Goal: Task Accomplishment & Management: Complete application form

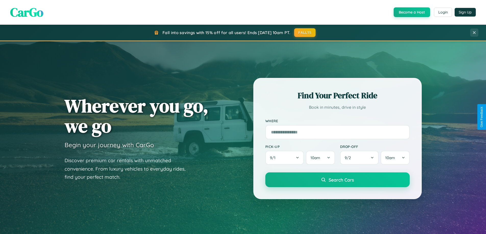
scroll to position [351, 0]
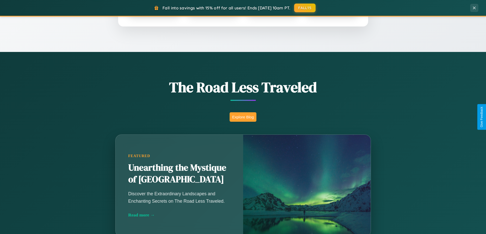
click at [243, 117] on button "Explore Blog" at bounding box center [243, 117] width 27 height 9
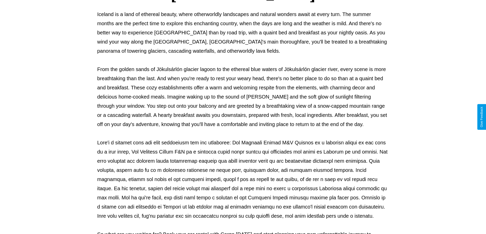
scroll to position [165, 0]
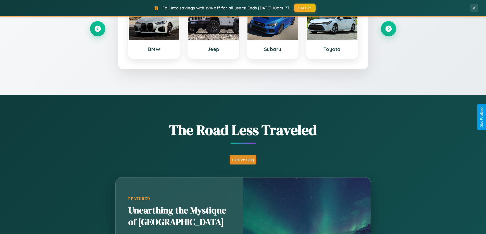
scroll to position [220, 0]
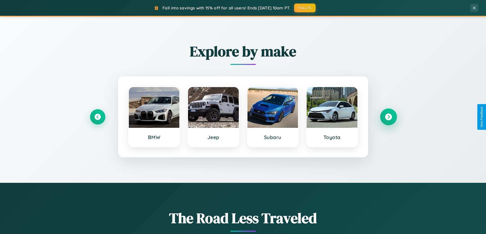
click at [388, 117] on icon at bounding box center [388, 117] width 7 height 7
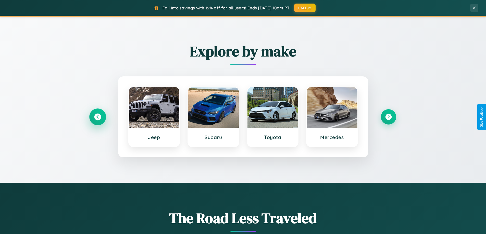
click at [97, 117] on icon at bounding box center [97, 117] width 7 height 7
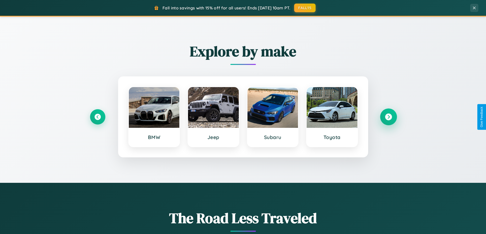
click at [388, 117] on icon at bounding box center [388, 117] width 7 height 7
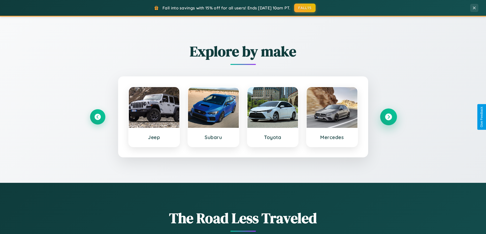
click at [388, 117] on icon at bounding box center [388, 117] width 7 height 7
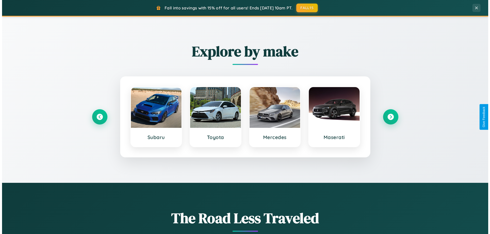
scroll to position [0, 0]
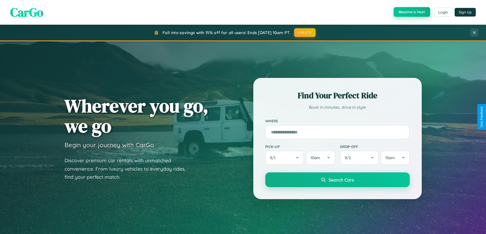
click at [411, 12] on button "Become a Host" at bounding box center [412, 12] width 36 height 10
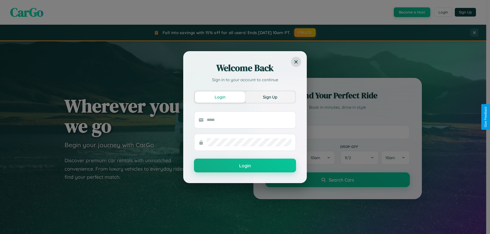
click at [270, 97] on button "Sign Up" at bounding box center [270, 97] width 50 height 11
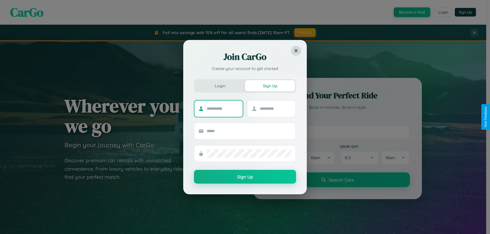
click at [222, 109] on input "text" at bounding box center [223, 109] width 32 height 8
type input "*****"
click at [275, 109] on input "text" at bounding box center [276, 109] width 32 height 8
type input "******"
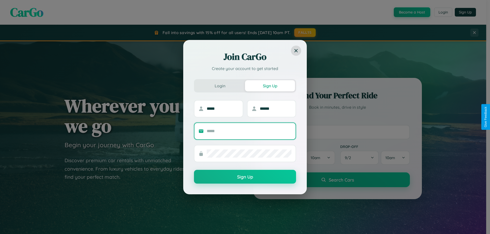
click at [249, 131] on input "text" at bounding box center [249, 131] width 85 height 8
type input "**********"
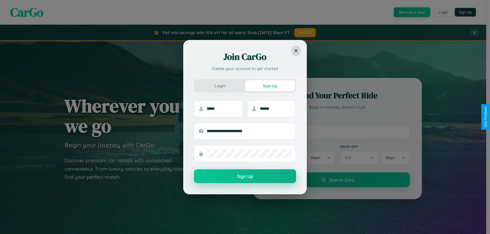
click at [245, 177] on button "Sign Up" at bounding box center [245, 177] width 102 height 14
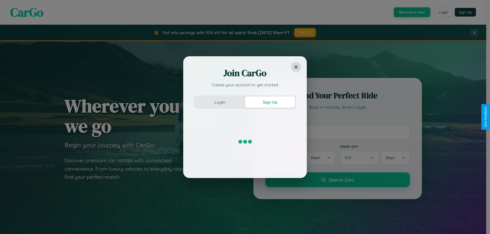
click at [411, 12] on div "Join CarGo Create your account to get started Login Sign Up" at bounding box center [245, 117] width 490 height 234
